Goal: Task Accomplishment & Management: Use online tool/utility

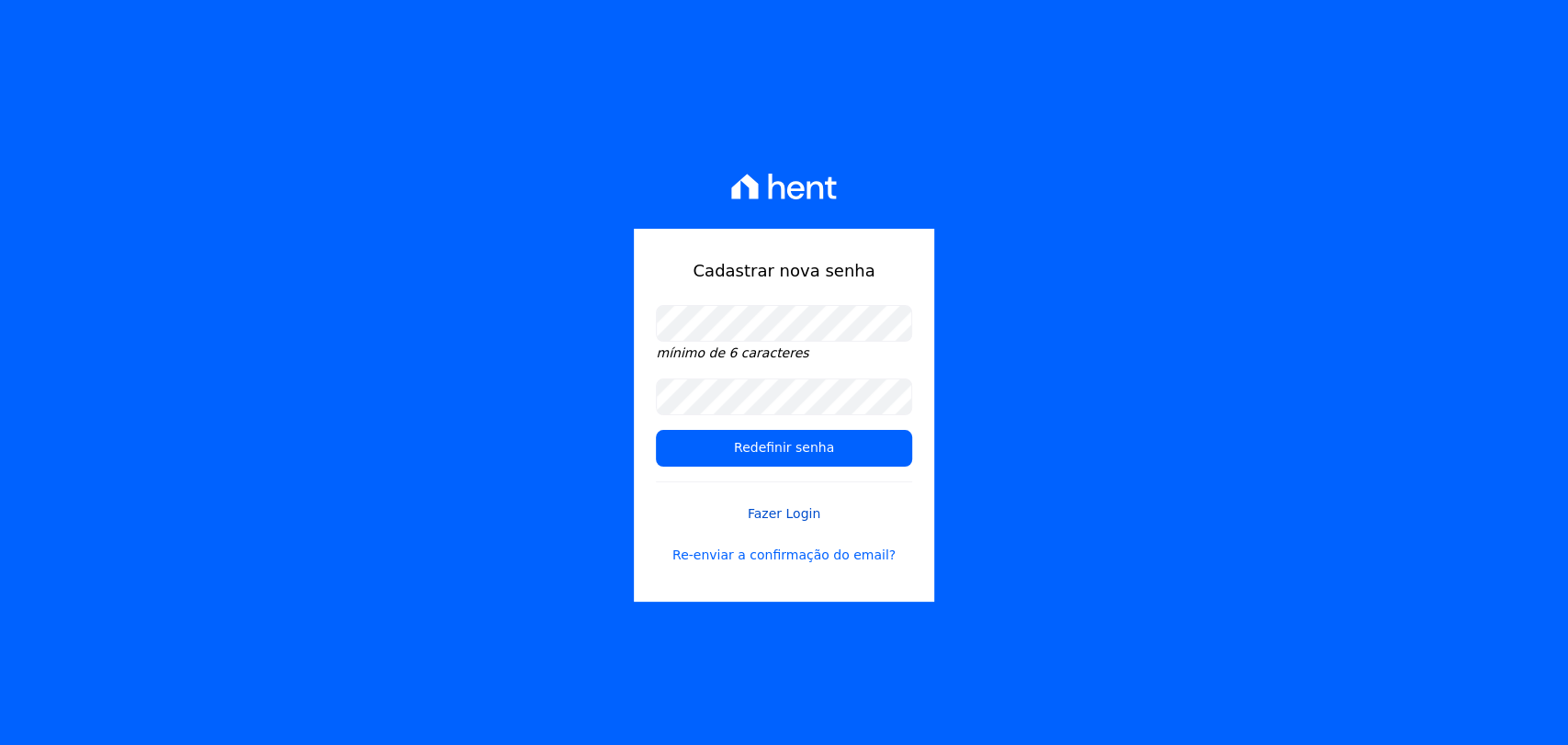
click at [833, 507] on link "Fazer Login" at bounding box center [784, 502] width 255 height 42
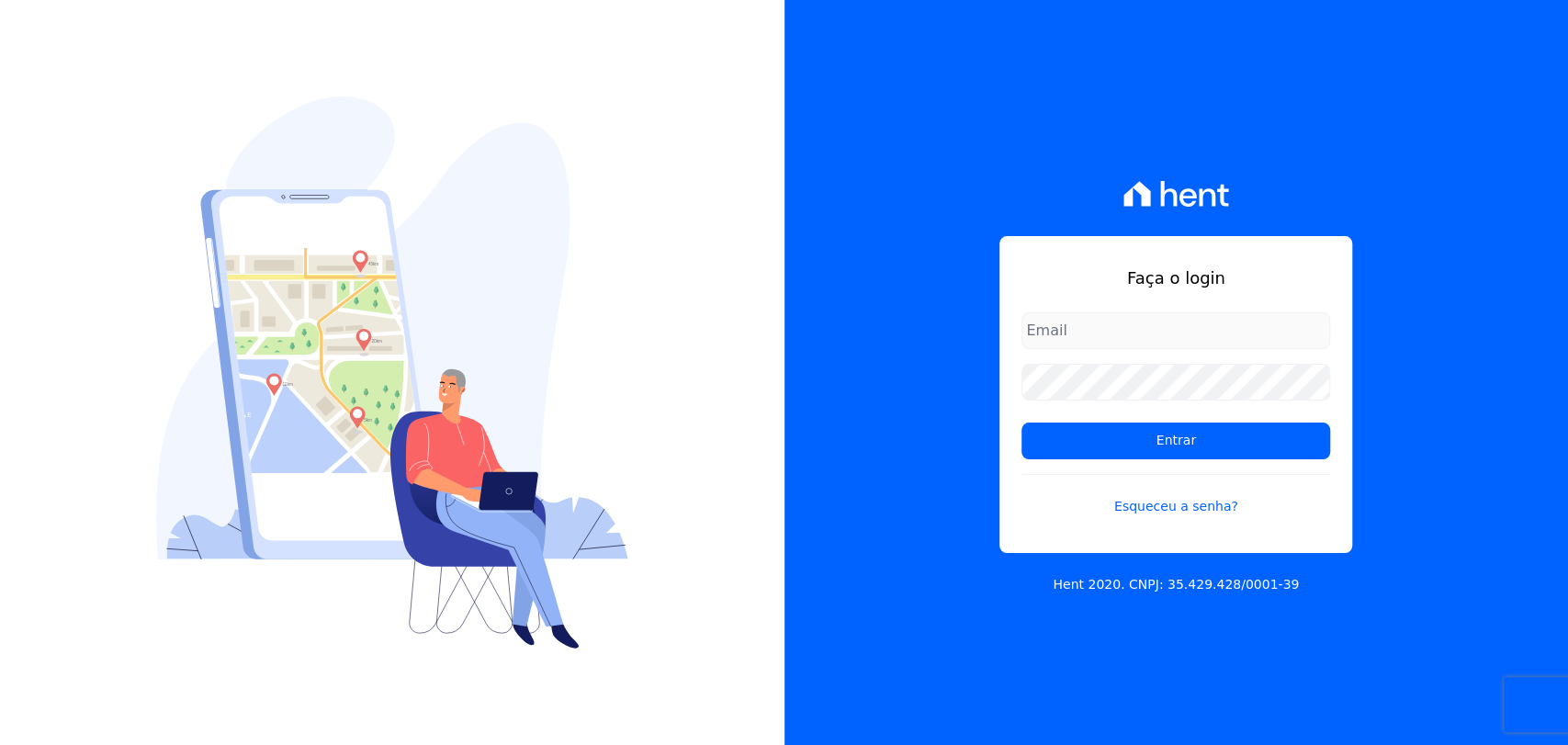
type input "[EMAIL_ADDRESS][DOMAIN_NAME]"
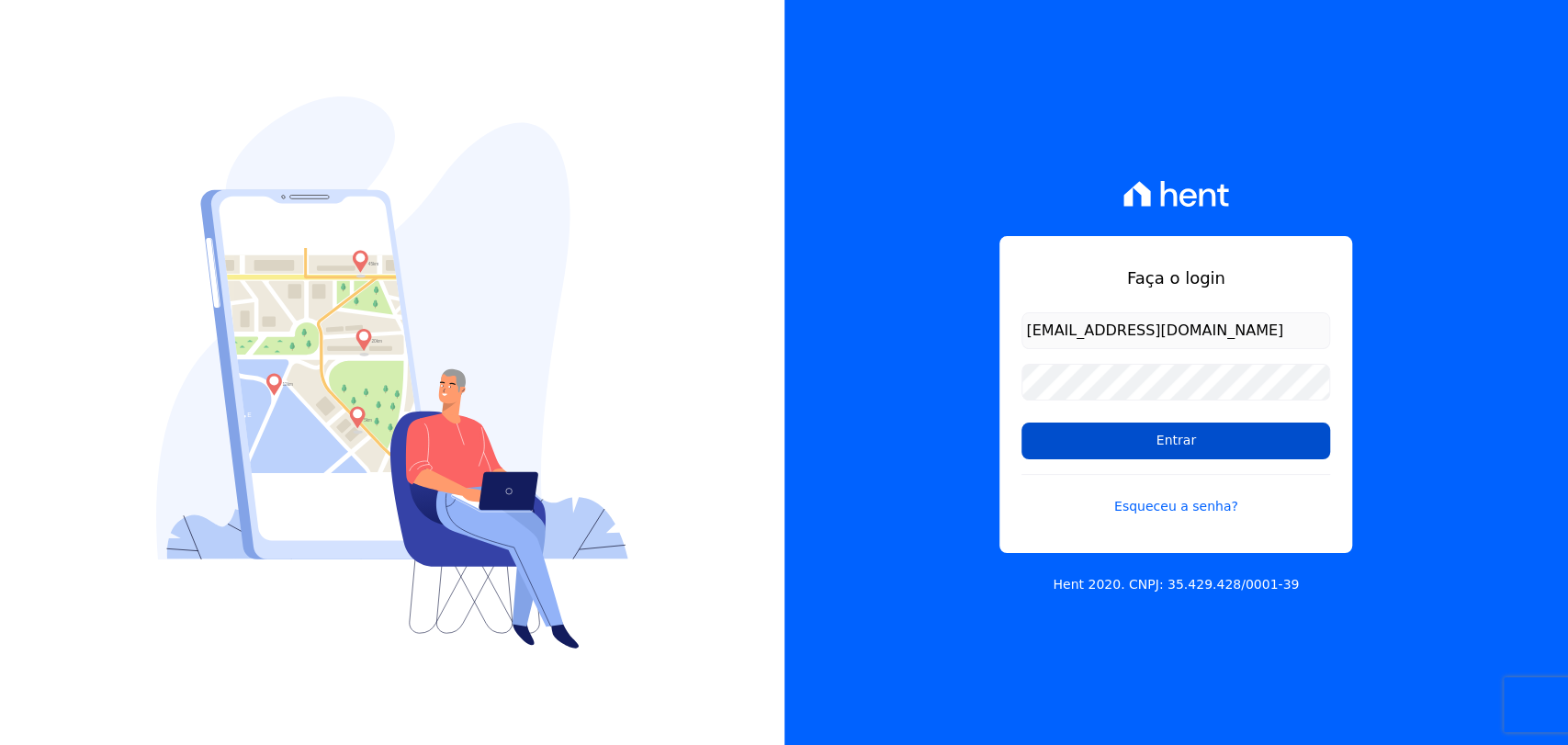
click at [1206, 456] on input "Entrar" at bounding box center [1176, 441] width 309 height 36
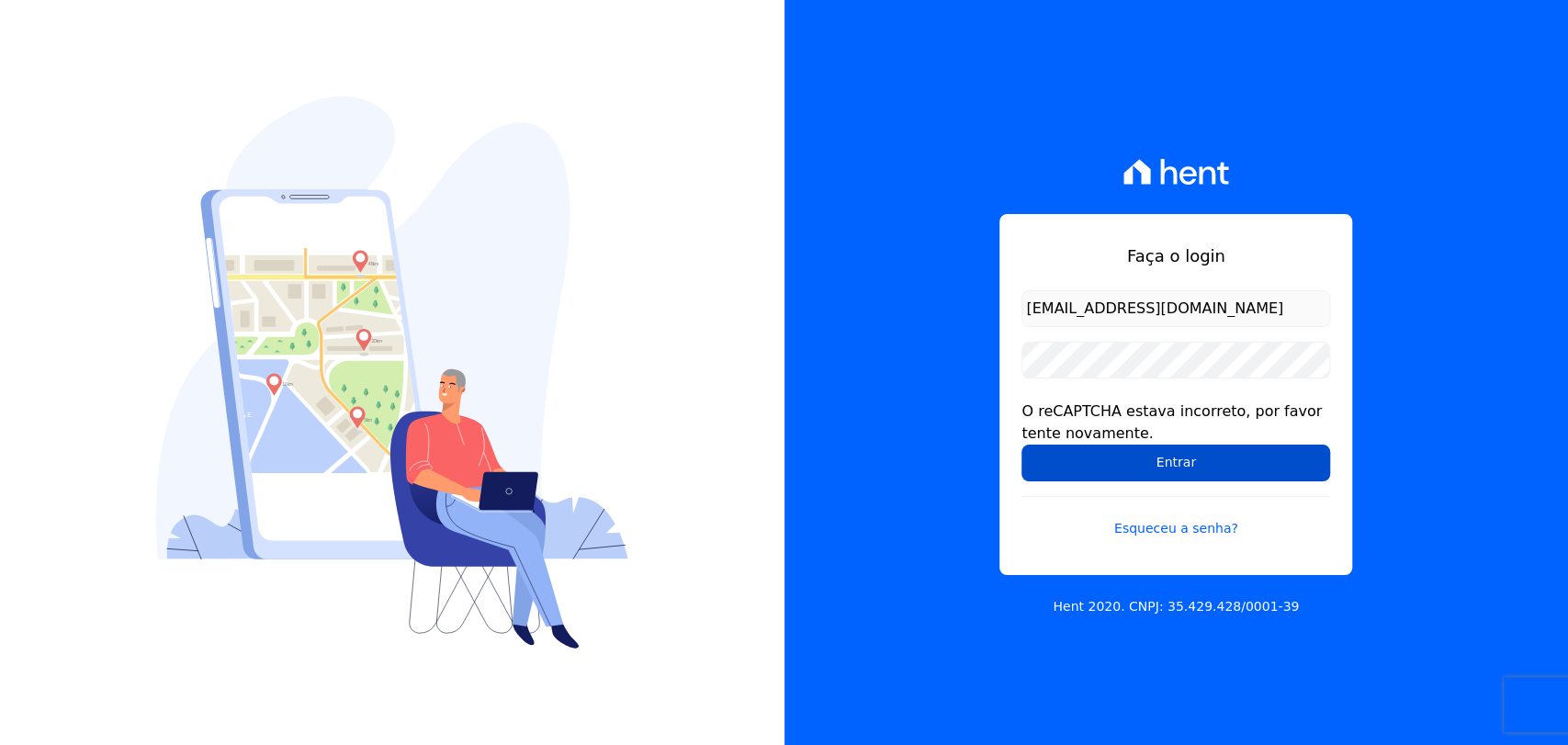
drag, startPoint x: 1159, startPoint y: 455, endPoint x: 1155, endPoint y: 470, distance: 15.5
click at [1157, 459] on input "Entrar" at bounding box center [1176, 463] width 309 height 36
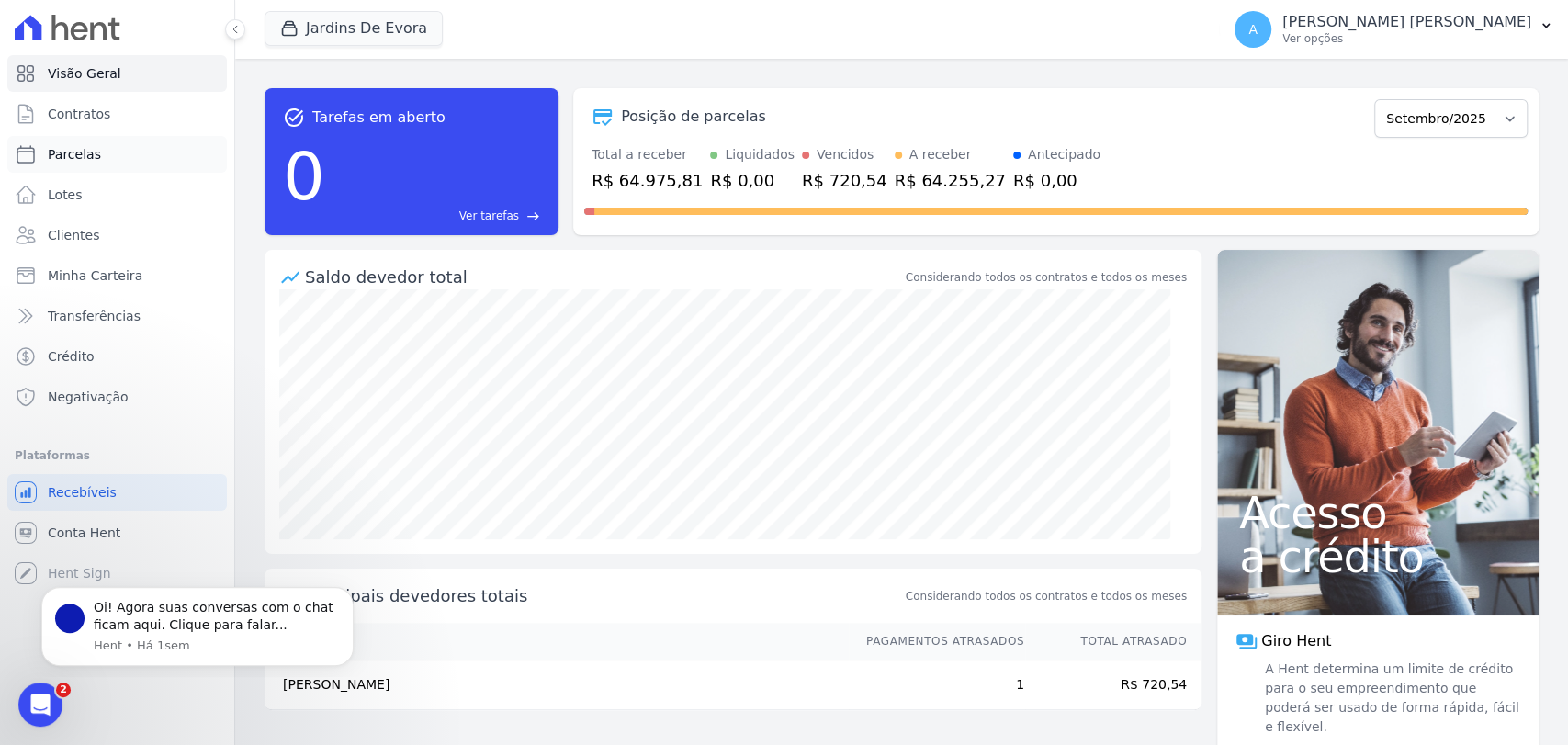
click at [127, 157] on link "Parcelas" at bounding box center [118, 154] width 220 height 36
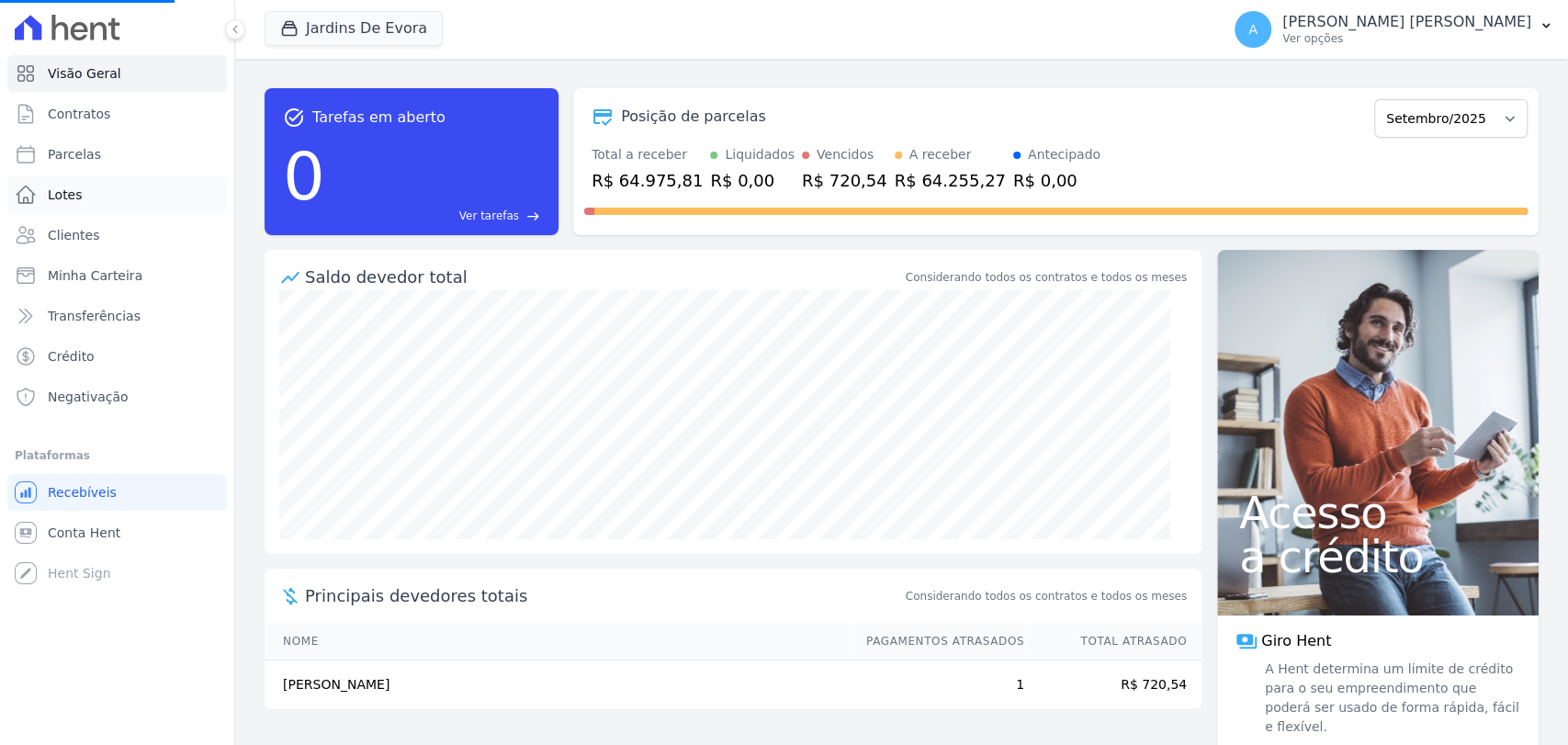
select select
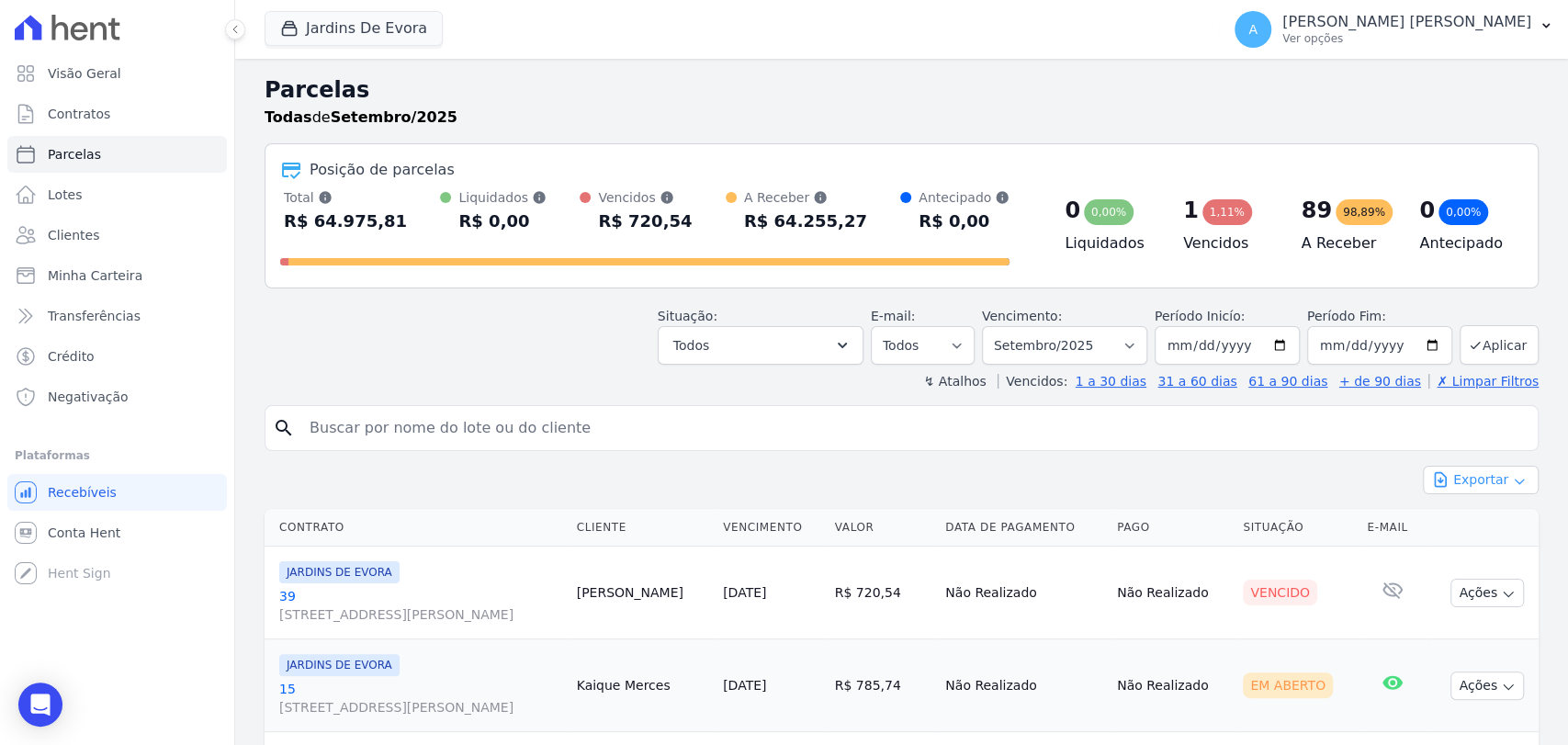
click at [1463, 478] on button "Exportar" at bounding box center [1481, 480] width 116 height 29
click at [1460, 559] on span "Exportar CSV" at bounding box center [1479, 554] width 98 height 18
